Goal: Find specific page/section: Find specific page/section

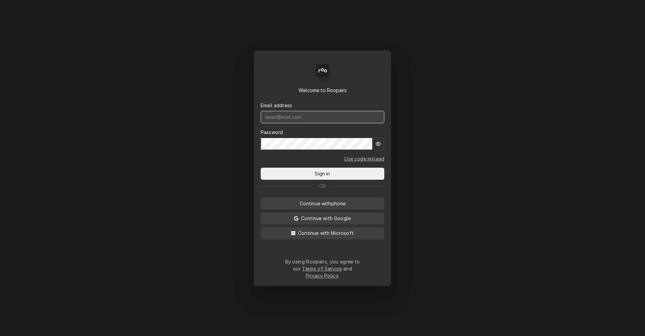
type input "[DOMAIN_NAME][EMAIL_ADDRESS][DOMAIN_NAME]"
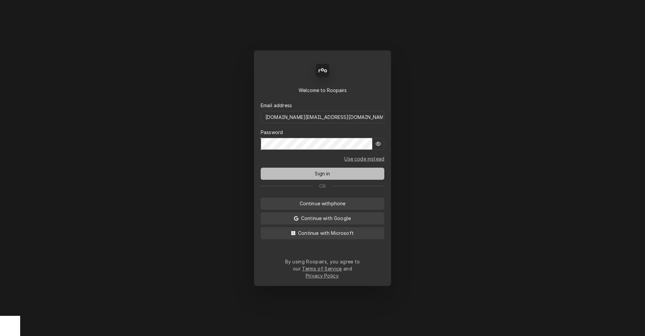
click at [324, 174] on span "Sign in" at bounding box center [322, 173] width 18 height 7
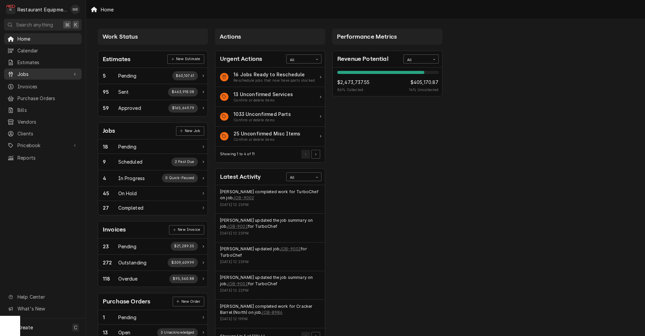
click at [29, 71] on span "Jobs" at bounding box center [42, 74] width 51 height 7
click at [28, 82] on span "Jobs" at bounding box center [47, 85] width 61 height 7
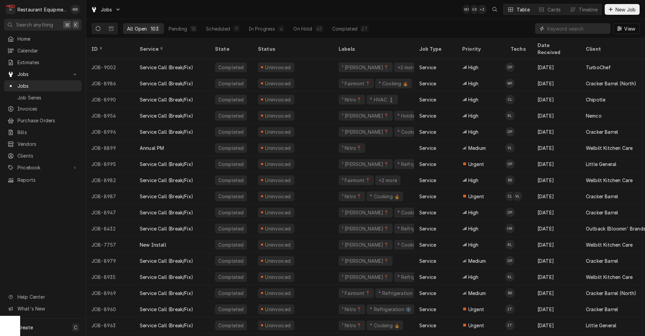
click at [549, 26] on input "Dynamic Content Wrapper" at bounding box center [577, 28] width 60 height 11
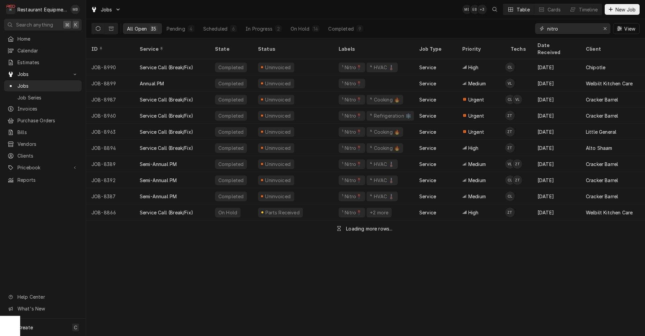
type input "nitro"
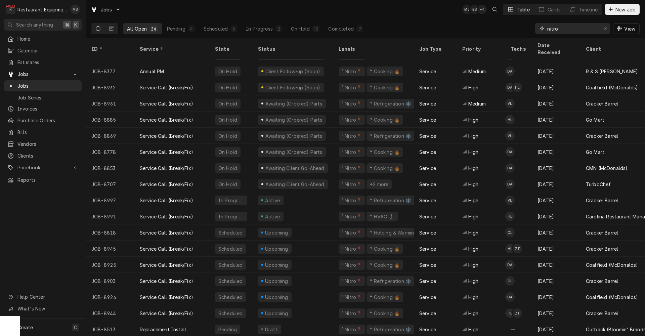
scroll to position [224, 0]
